Goal: Information Seeking & Learning: Find specific fact

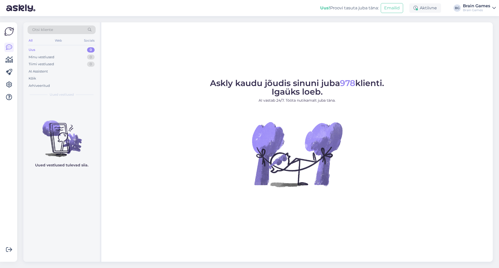
click at [57, 31] on div "Otsi kliente" at bounding box center [62, 29] width 68 height 9
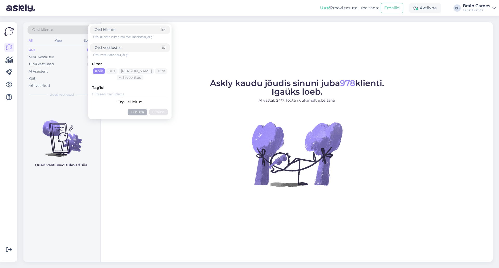
click at [170, 197] on figure "Askly kaudu jõudis sinuni juba 978 klienti. Igaüks loeb. AI vastab 24/7. Tööta …" at bounding box center [297, 140] width 382 height 122
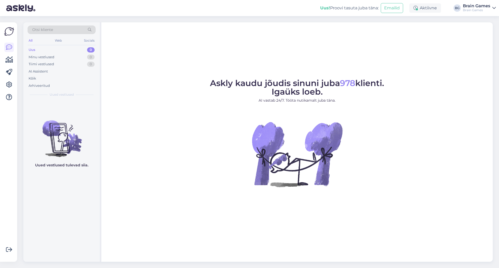
click at [51, 30] on span "Otsi kliente" at bounding box center [42, 29] width 21 height 5
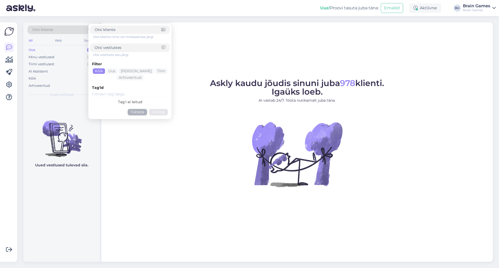
click at [122, 30] on input at bounding box center [128, 29] width 67 height 5
type input "[EMAIL_ADDRESS][DOMAIN_NAME]"
click button "Otsing" at bounding box center [158, 112] width 19 height 6
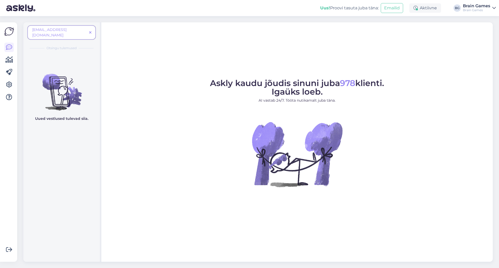
click at [54, 29] on span "[EMAIL_ADDRESS][DOMAIN_NAME]" at bounding box center [49, 32] width 34 height 10
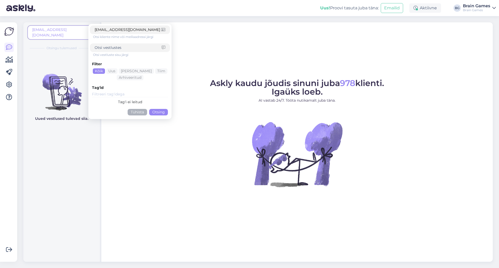
drag, startPoint x: 150, startPoint y: 29, endPoint x: 87, endPoint y: 36, distance: 63.6
click at [87, 36] on div "[EMAIL_ADDRESS][DOMAIN_NAME] [DOMAIN_NAME][EMAIL_ADDRESS][DOMAIN_NAME] Otsi kli…" at bounding box center [62, 33] width 68 height 17
click at [122, 51] on div at bounding box center [130, 47] width 80 height 9
click at [122, 47] on input at bounding box center [128, 47] width 67 height 5
paste input "[EMAIL_ADDRESS][DOMAIN_NAME]"
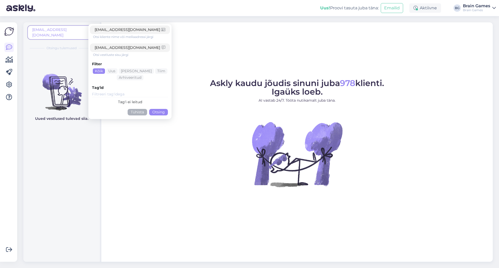
type input "[EMAIL_ADDRESS][DOMAIN_NAME]"
drag, startPoint x: 149, startPoint y: 29, endPoint x: 43, endPoint y: 31, distance: 105.8
click at [43, 31] on div "[EMAIL_ADDRESS][DOMAIN_NAME] [DOMAIN_NAME][EMAIL_ADDRESS][DOMAIN_NAME] Otsi kli…" at bounding box center [62, 33] width 68 height 17
click at [158, 112] on button "Otsing" at bounding box center [158, 112] width 19 height 6
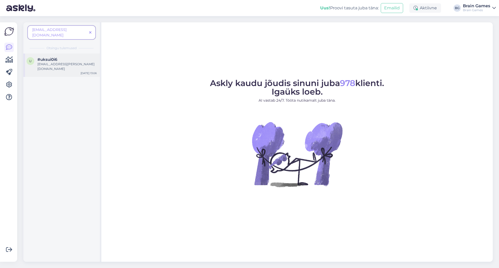
click at [53, 57] on span "#uksui0i6" at bounding box center [47, 59] width 20 height 5
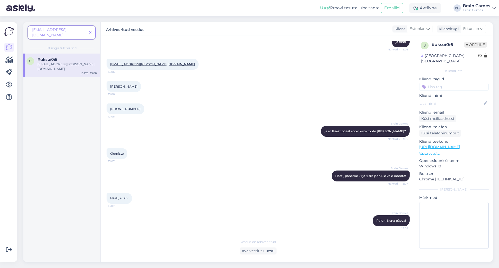
scroll to position [270, 0]
click at [92, 30] on span at bounding box center [90, 32] width 6 height 5
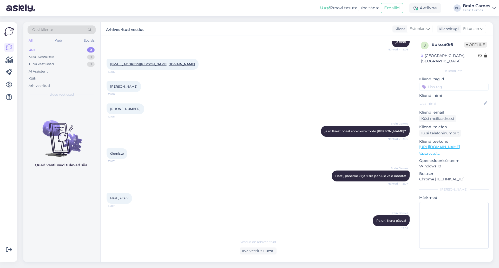
click at [56, 24] on div "Otsi kliente All Web Socials Uus 0 Minu vestlused 0 Tiimi vestlused 0 AI Assist…" at bounding box center [61, 61] width 76 height 78
click at [67, 31] on div "Otsi kliente" at bounding box center [62, 29] width 68 height 9
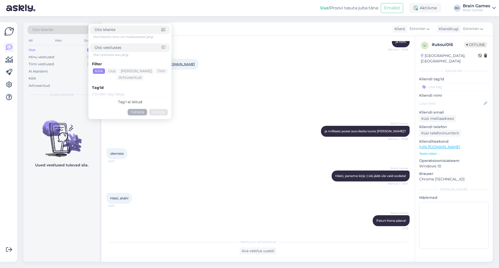
click at [127, 29] on input at bounding box center [128, 29] width 67 height 5
click at [132, 48] on input at bounding box center [128, 47] width 67 height 5
type input "middle-earth"
click button "Otsing" at bounding box center [158, 112] width 19 height 6
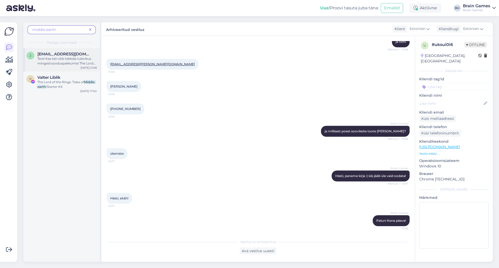
click at [63, 64] on span "Tere! Kas teil võib tekkida tulevikus mingeid sooduspakkumisi The Lord of the R…" at bounding box center [66, 63] width 58 height 13
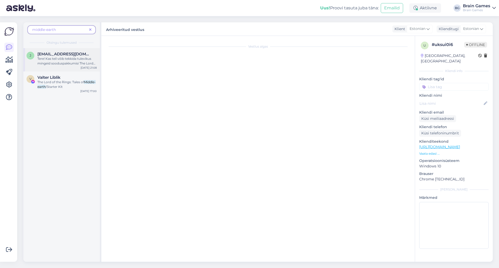
scroll to position [0, 0]
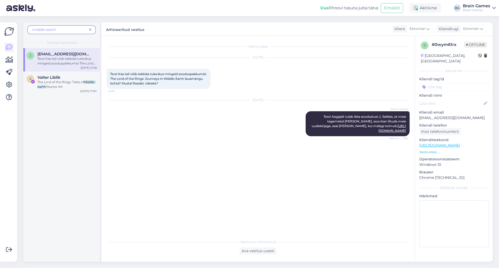
click at [91, 30] on span at bounding box center [90, 29] width 6 height 5
